Goal: Information Seeking & Learning: Compare options

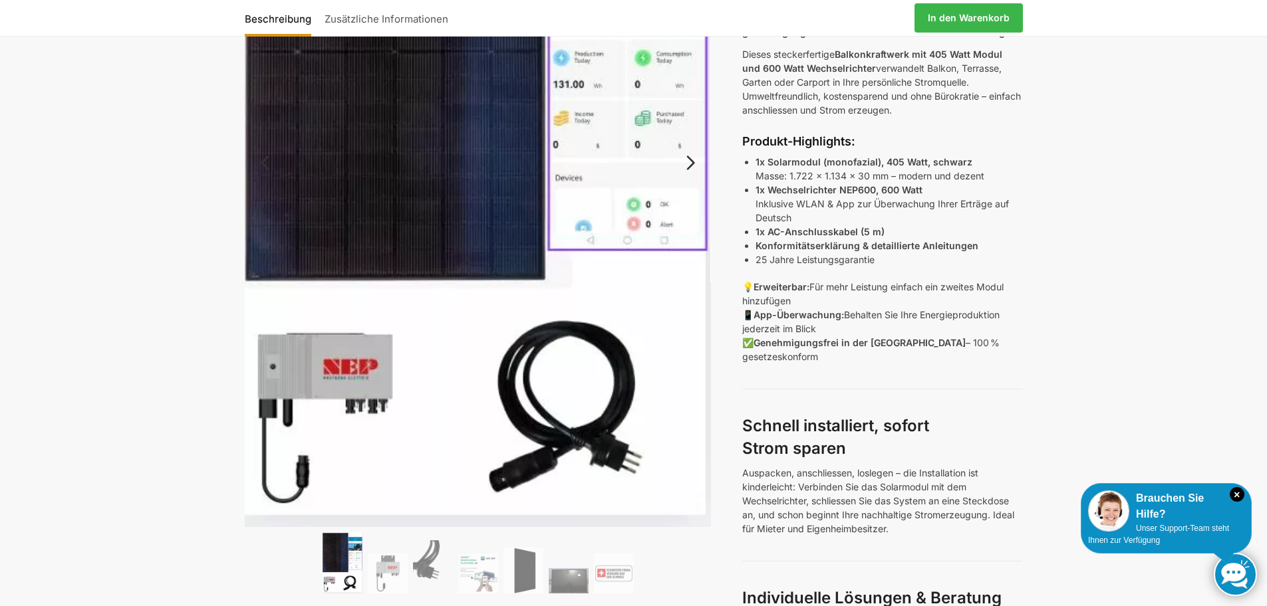
scroll to position [465, 0]
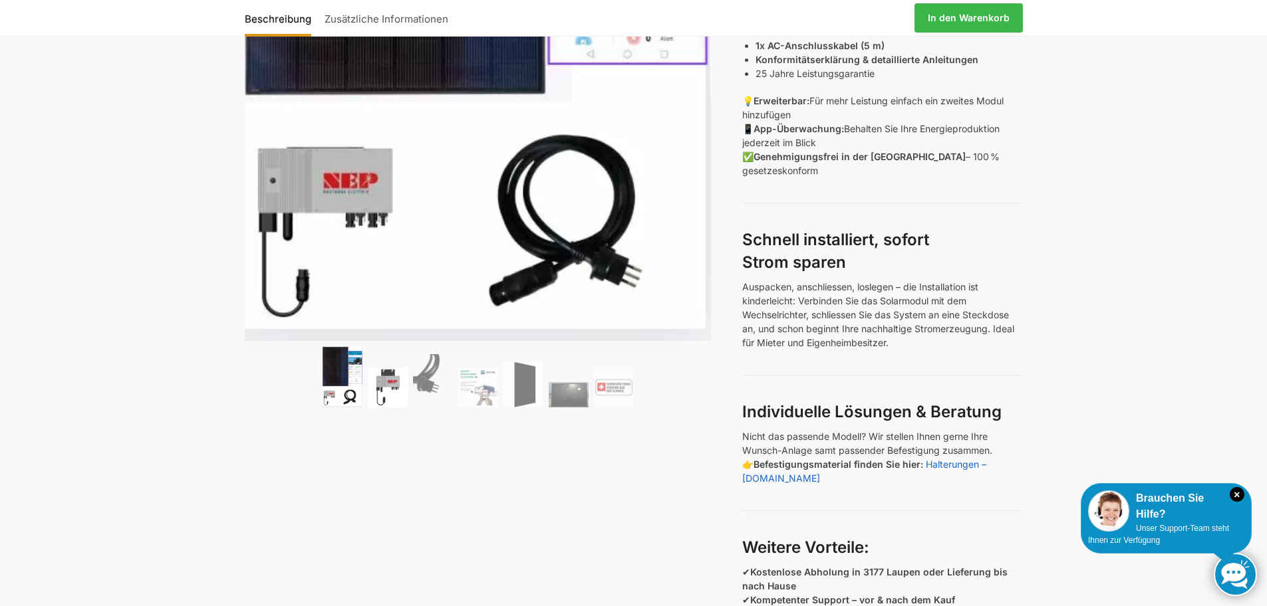
click at [397, 382] on img at bounding box center [388, 388] width 40 height 40
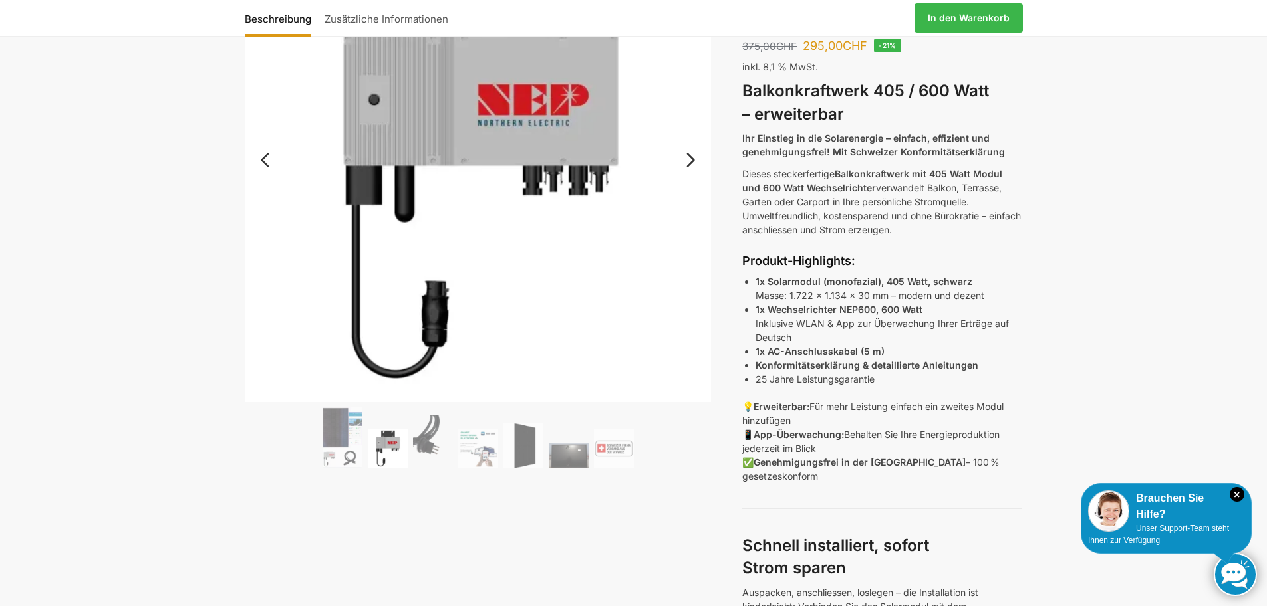
scroll to position [133, 0]
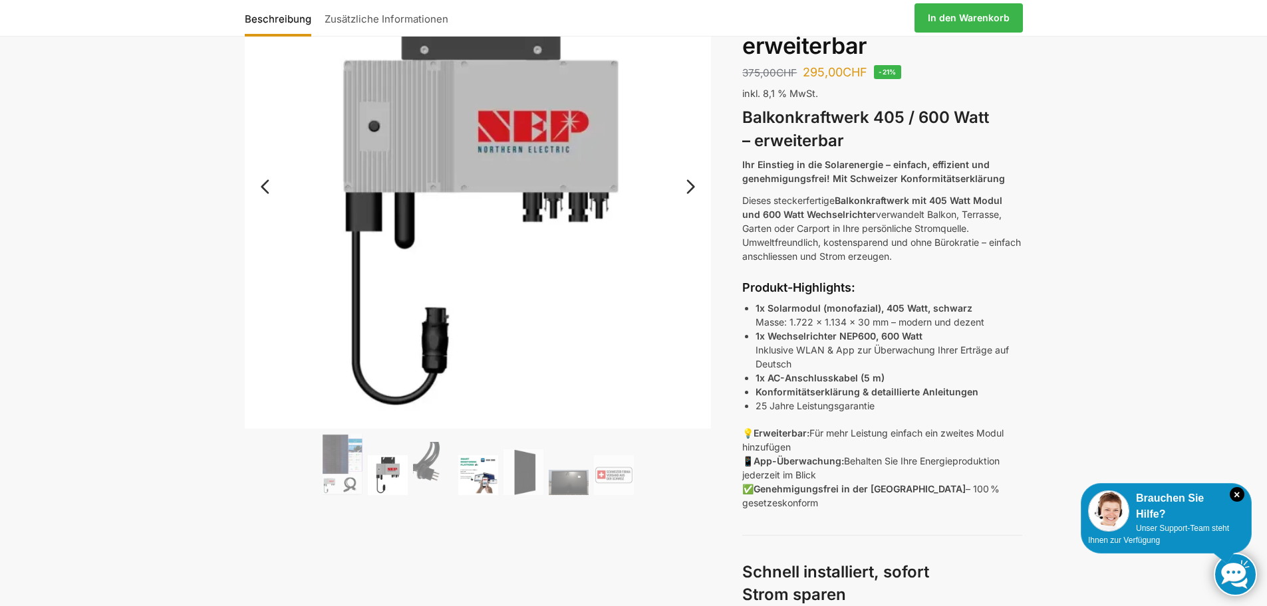
click at [467, 478] on img at bounding box center [478, 476] width 40 height 40
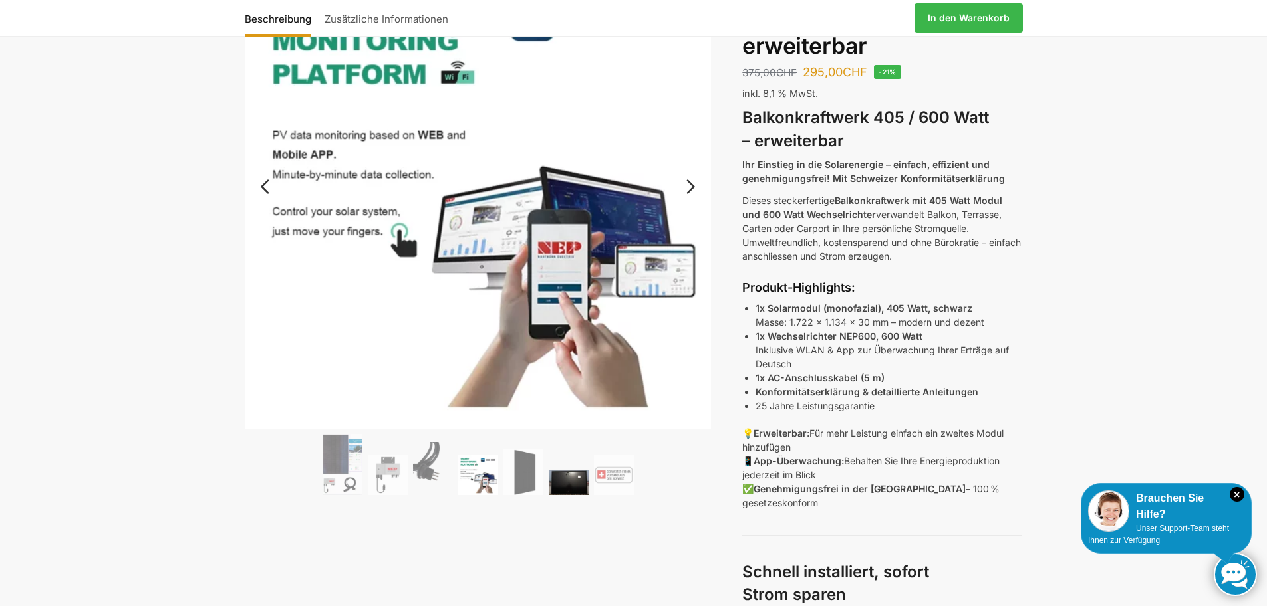
click at [559, 482] on img at bounding box center [569, 482] width 40 height 25
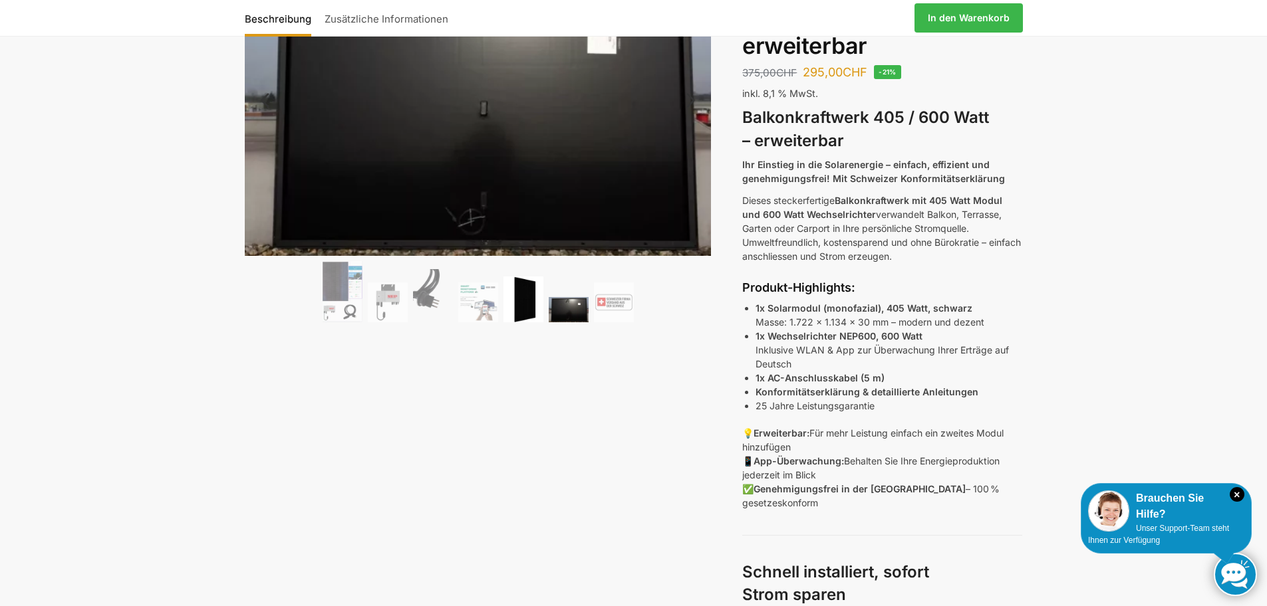
click at [529, 314] on img at bounding box center [523, 300] width 40 height 46
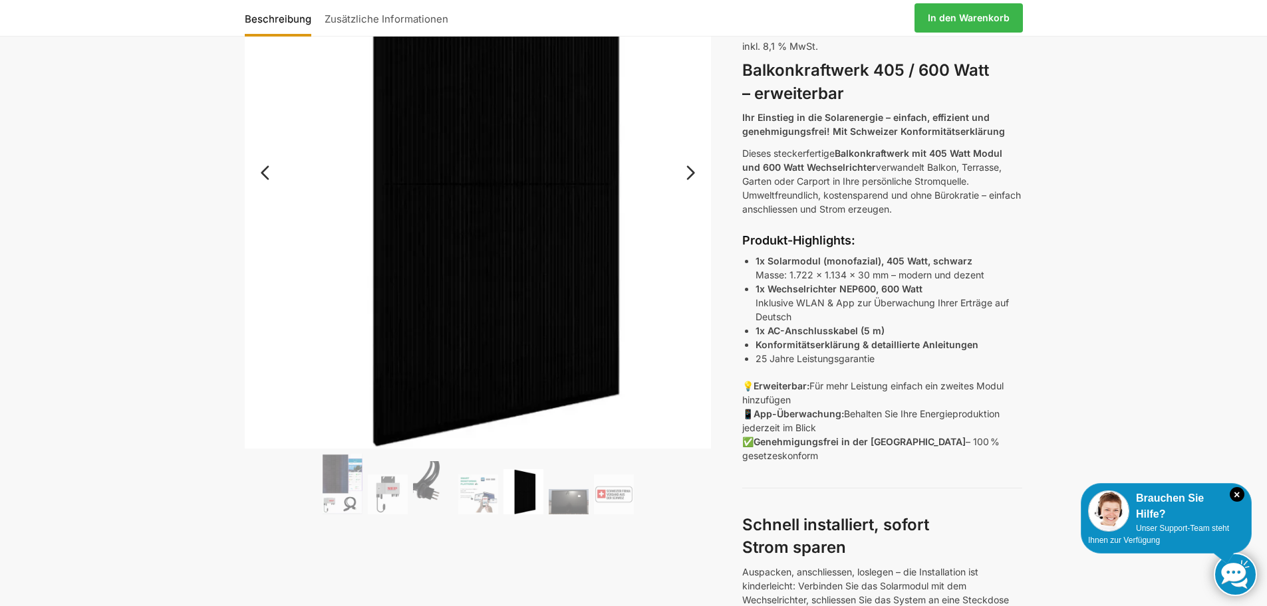
scroll to position [199, 0]
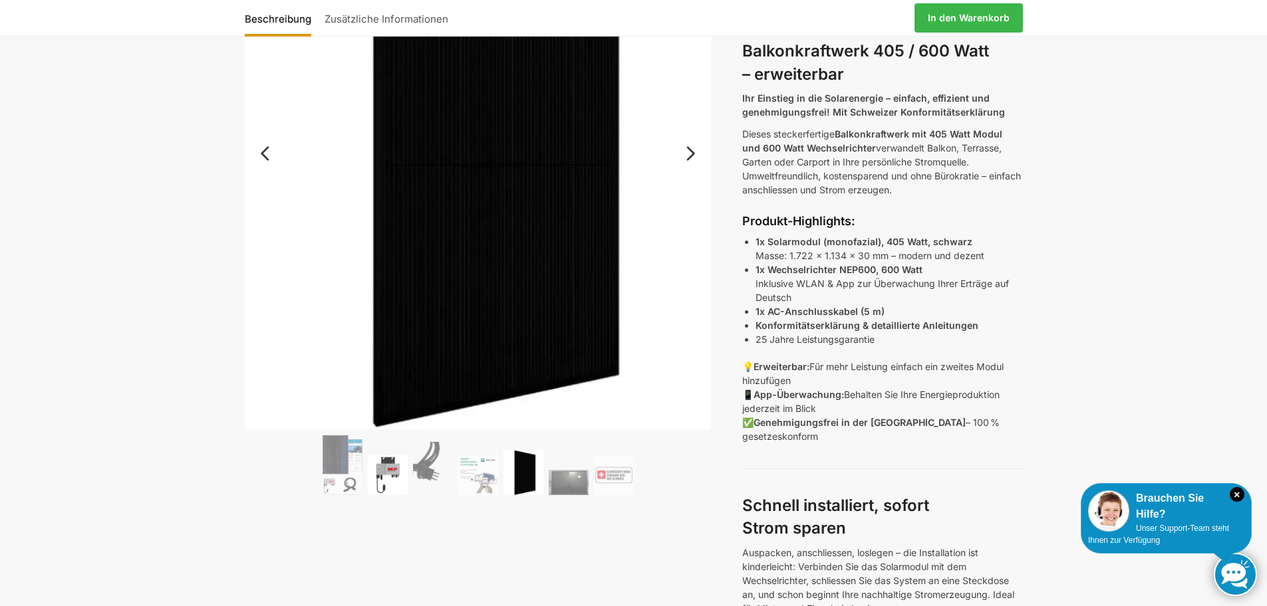
click at [397, 471] on img at bounding box center [388, 476] width 40 height 40
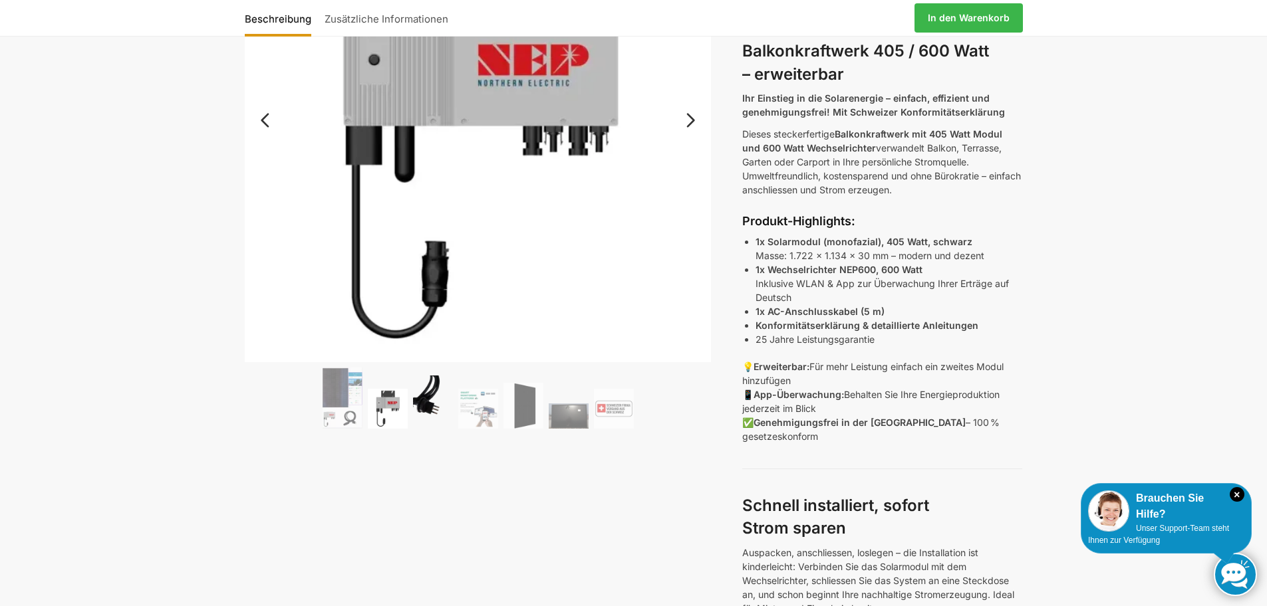
click at [436, 417] on img at bounding box center [433, 402] width 40 height 53
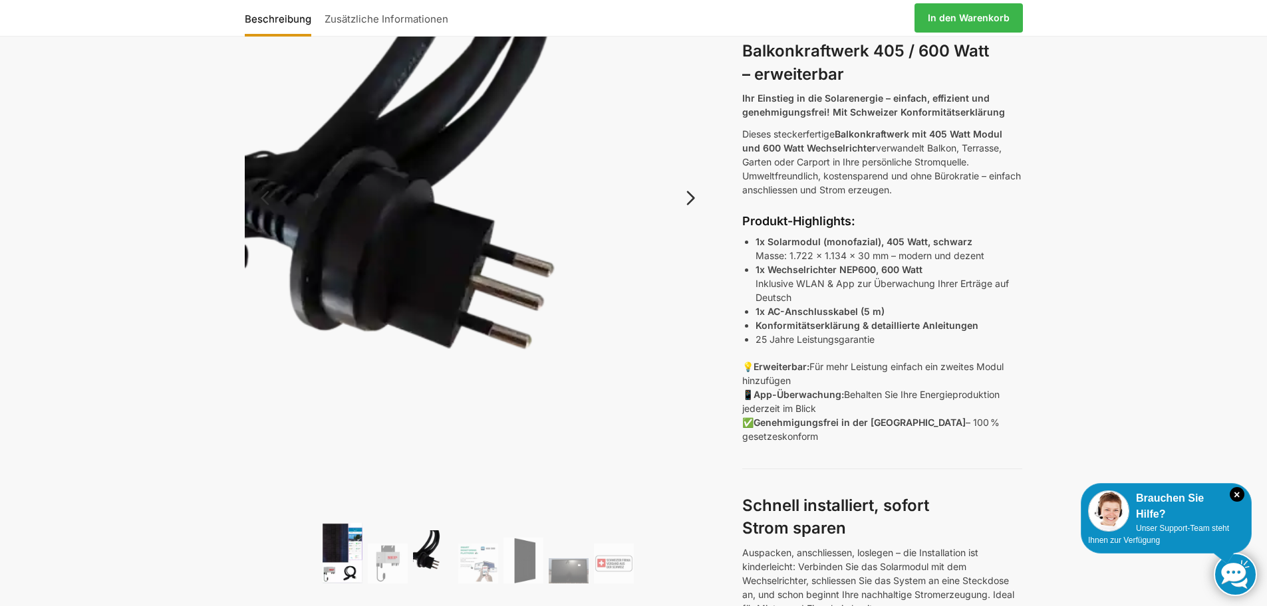
click at [347, 531] on img at bounding box center [343, 553] width 40 height 61
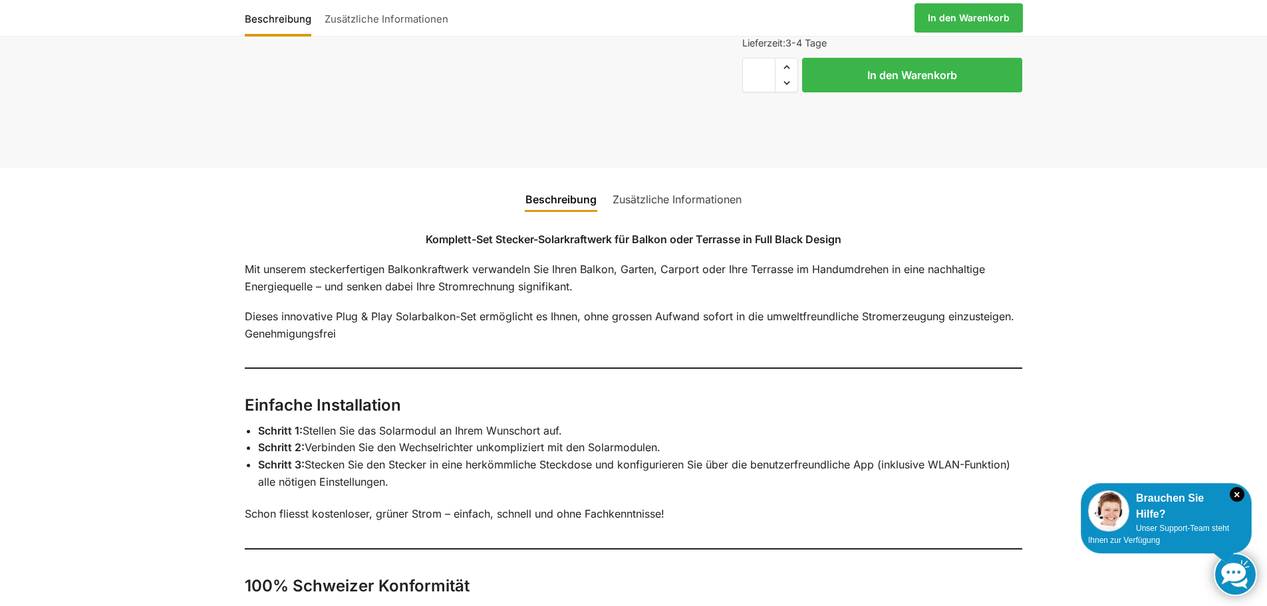
scroll to position [1330, 0]
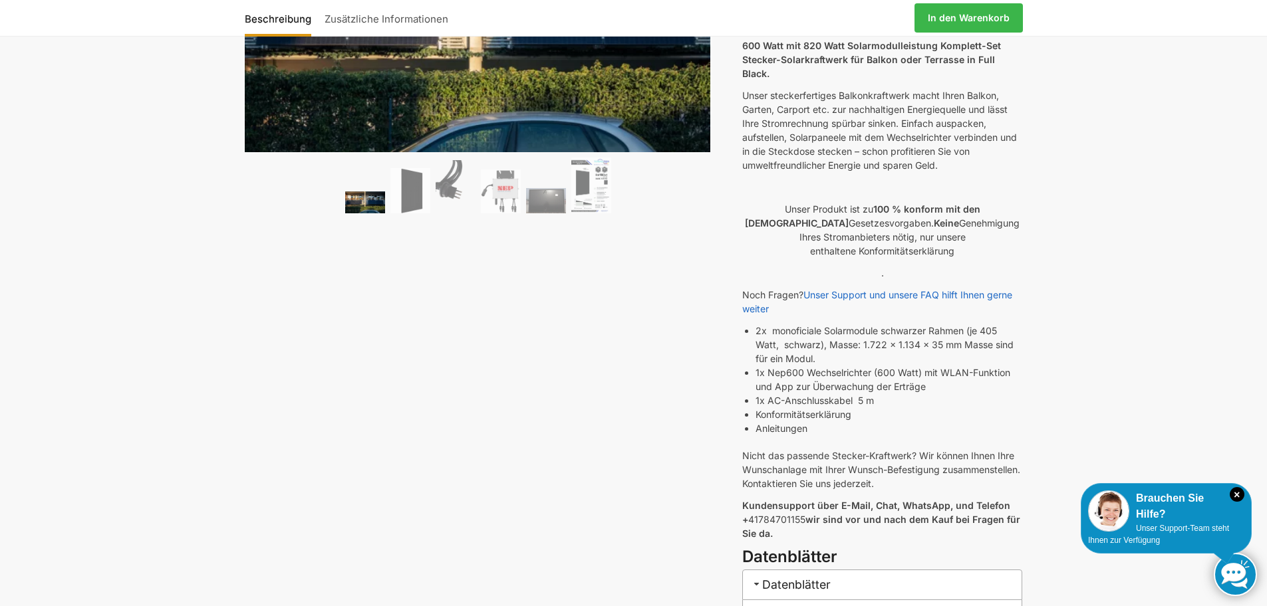
scroll to position [199, 0]
click at [411, 182] on img at bounding box center [410, 193] width 40 height 46
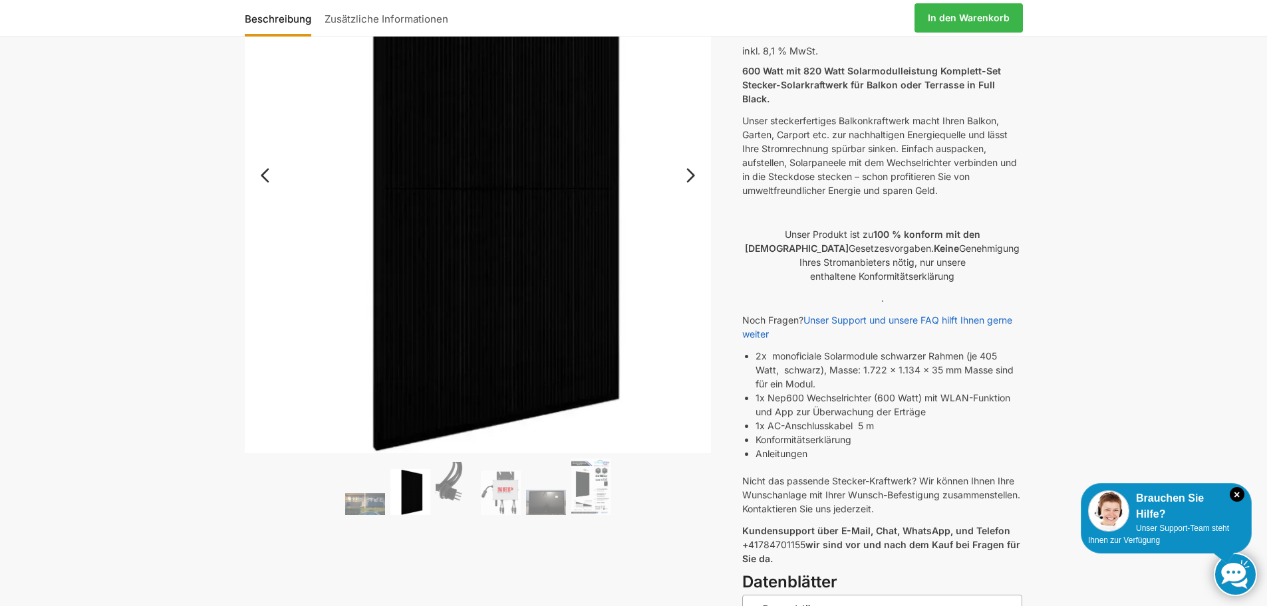
scroll to position [133, 0]
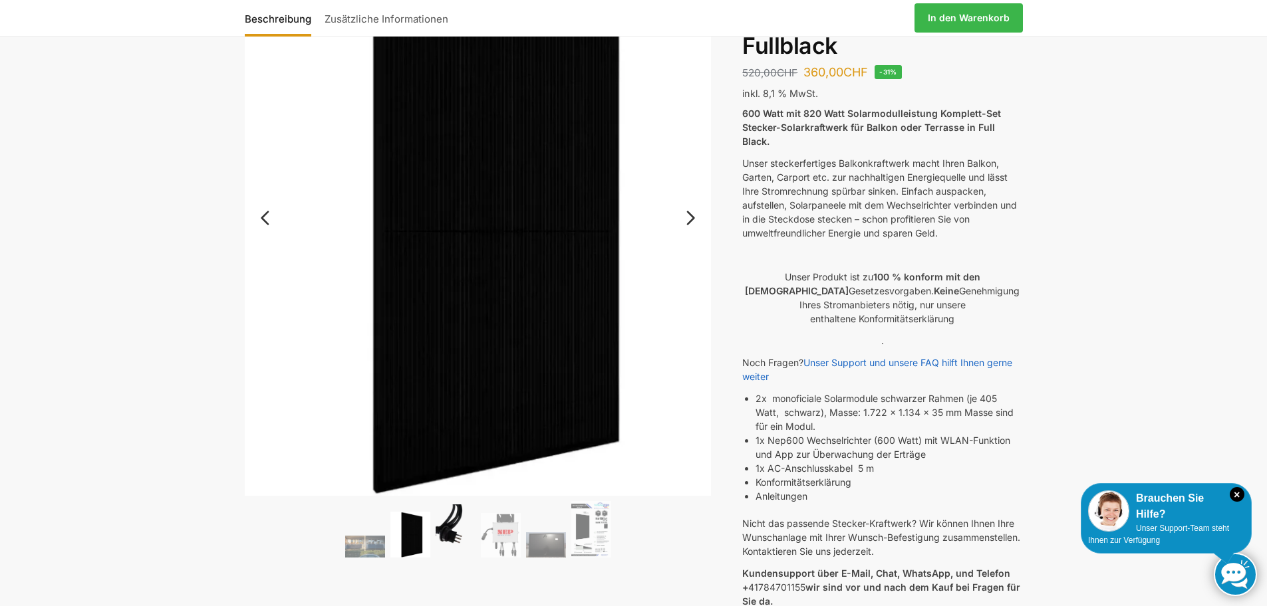
click at [454, 546] on img at bounding box center [456, 531] width 40 height 53
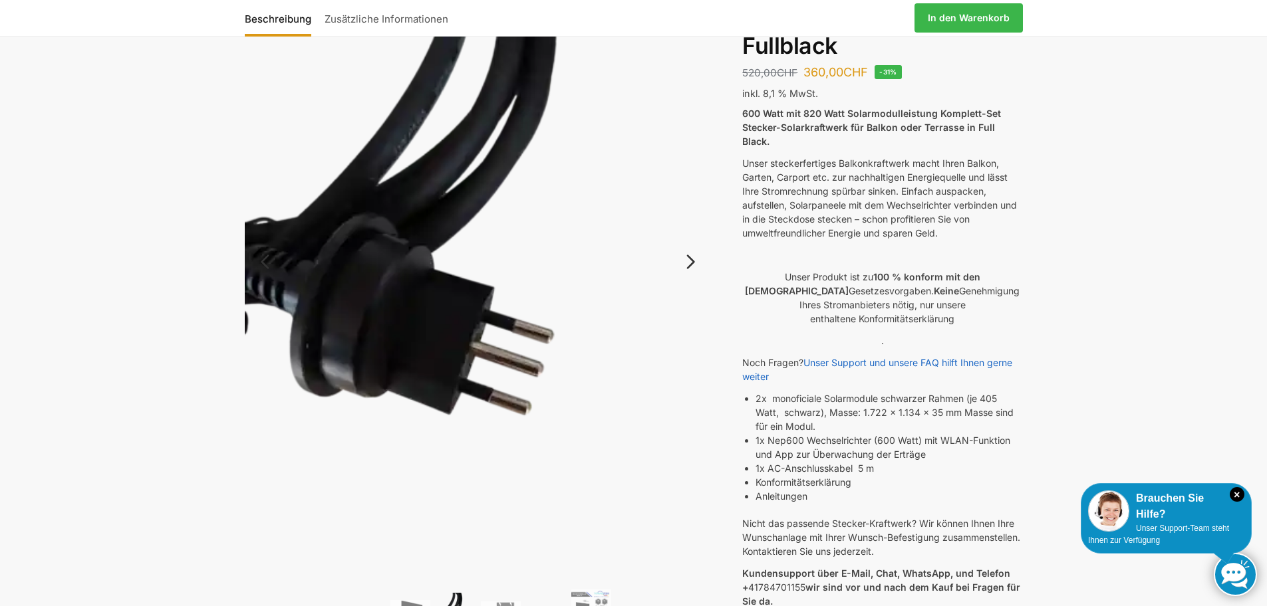
scroll to position [199, 0]
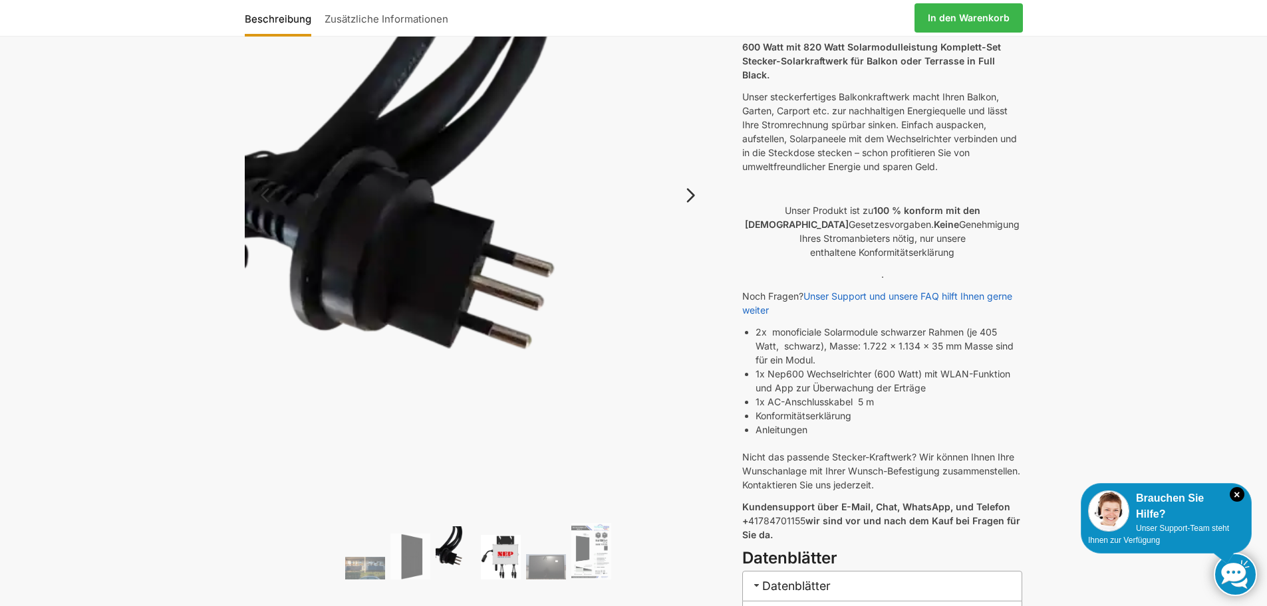
click at [502, 558] on img at bounding box center [501, 557] width 40 height 44
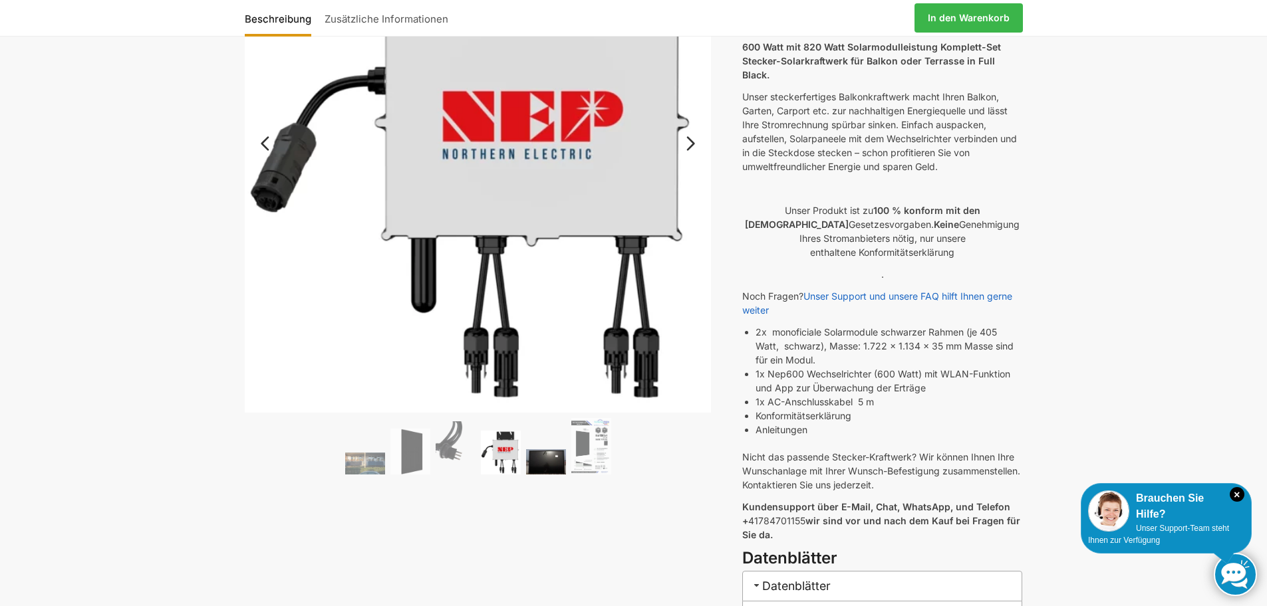
click at [543, 466] on img at bounding box center [546, 462] width 40 height 25
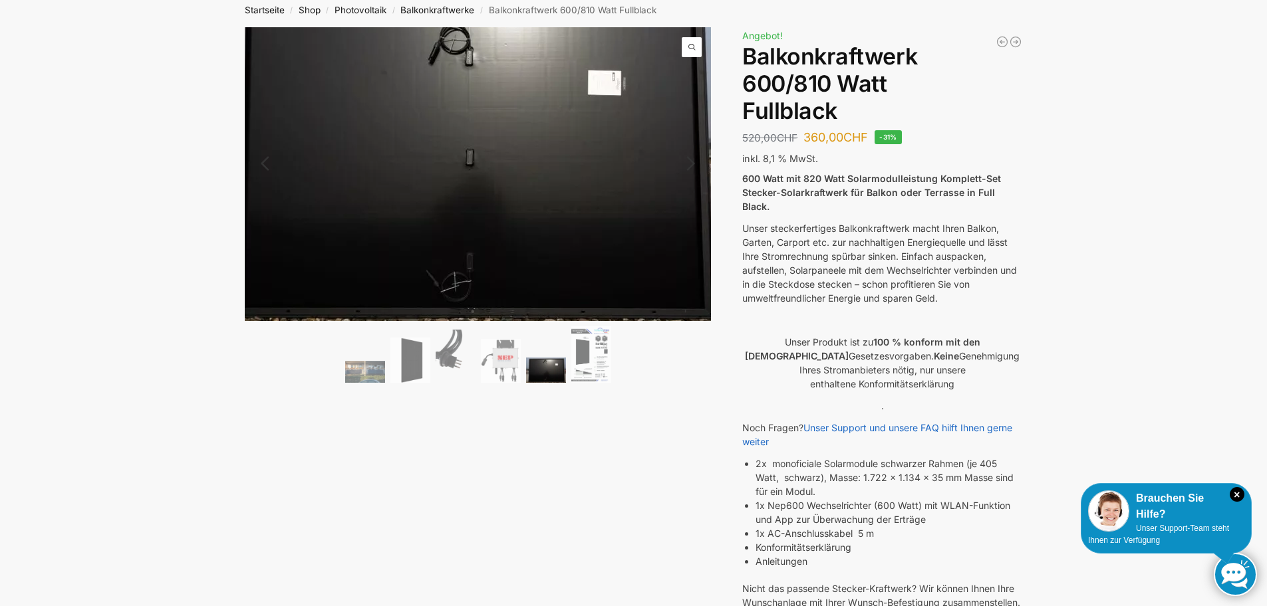
scroll to position [66, 0]
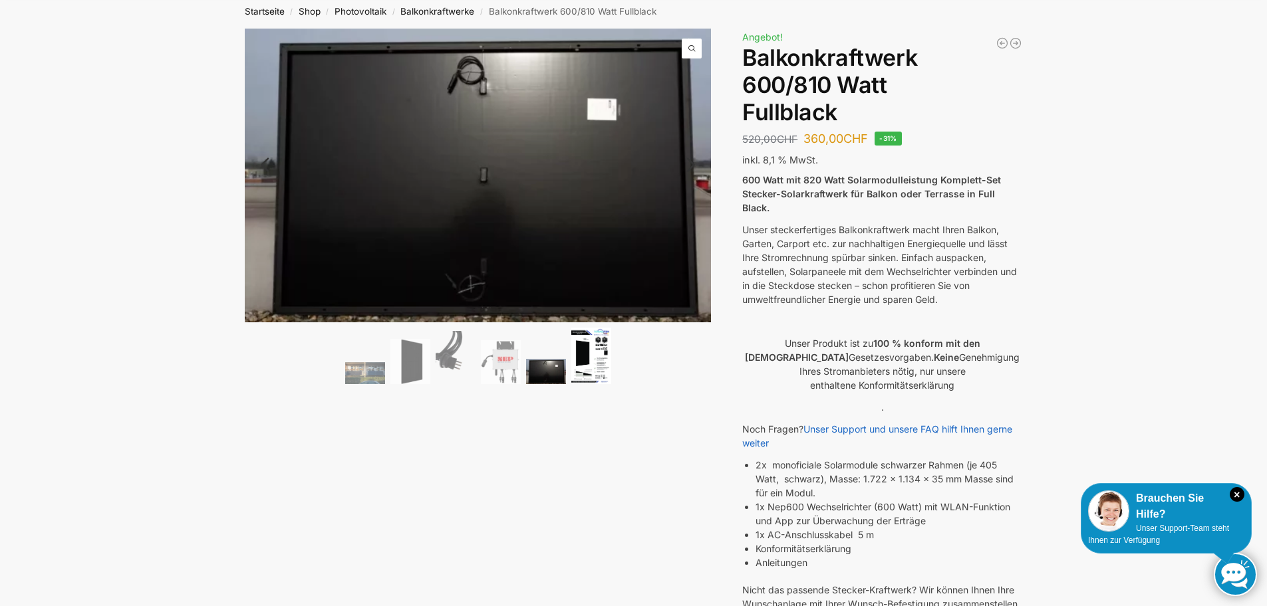
click at [594, 357] on img at bounding box center [591, 356] width 40 height 57
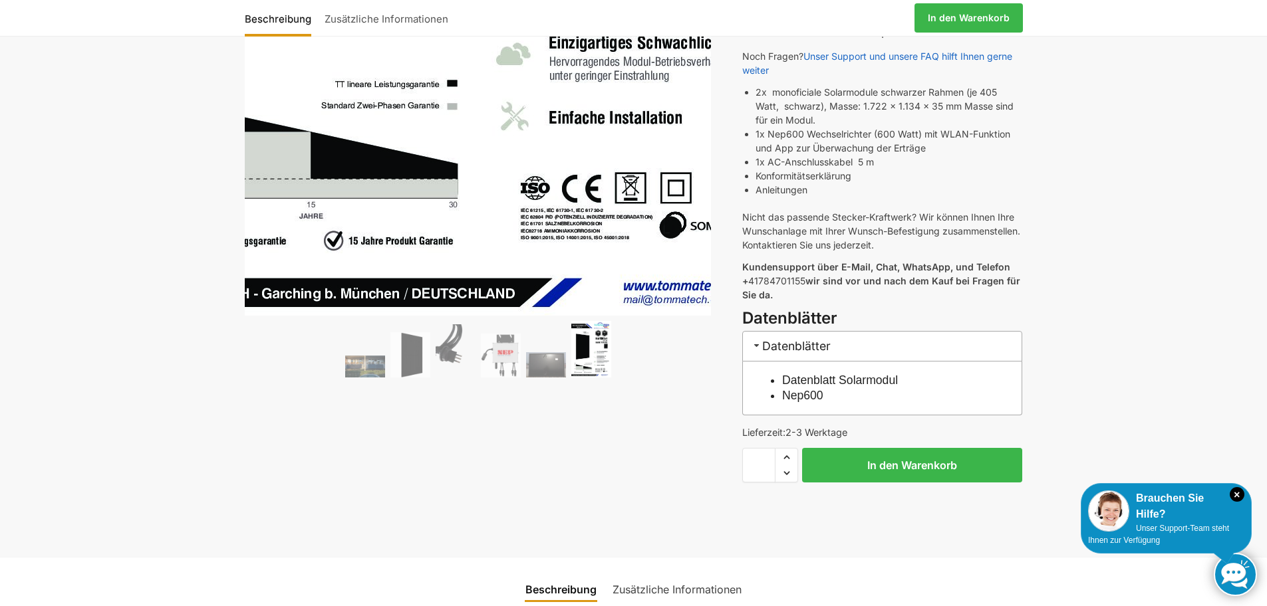
scroll to position [598, 0]
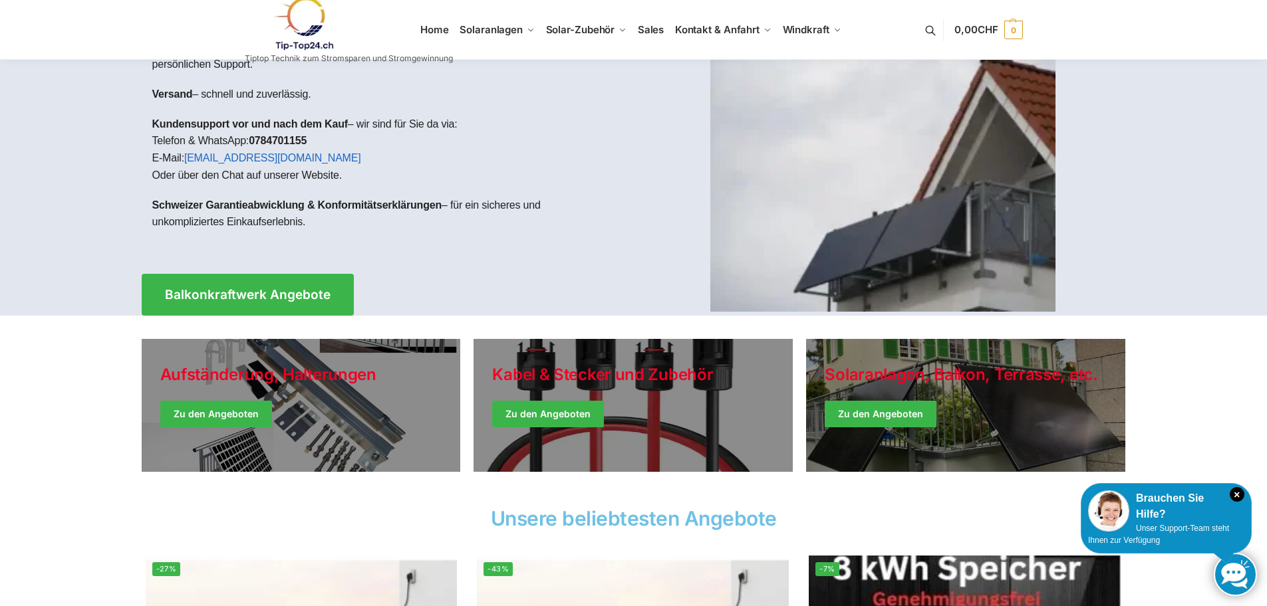
scroll to position [133, 0]
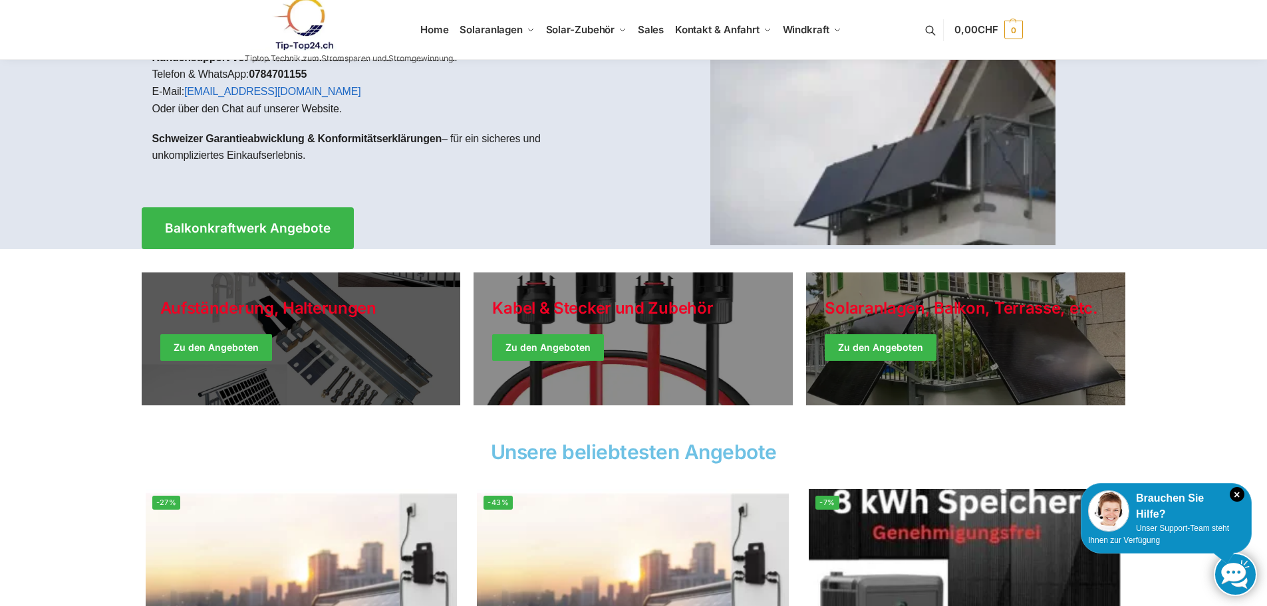
click at [237, 344] on link "Holiday Style" at bounding box center [301, 339] width 319 height 133
